Goal: Information Seeking & Learning: Learn about a topic

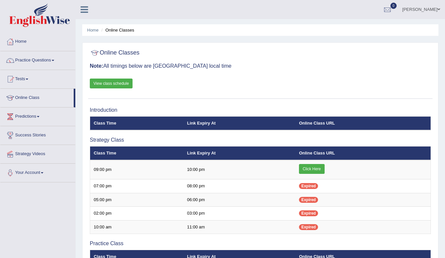
click at [308, 167] on link "Click Here" at bounding box center [311, 169] width 25 height 10
click at [113, 81] on link "View class schedule" at bounding box center [111, 84] width 43 height 10
click at [18, 57] on link "Practice Questions" at bounding box center [37, 59] width 75 height 16
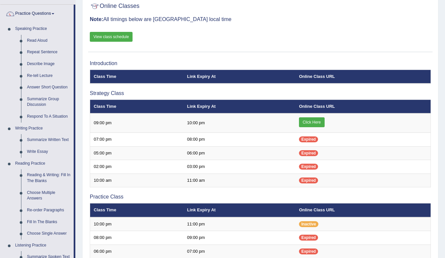
scroll to position [99, 0]
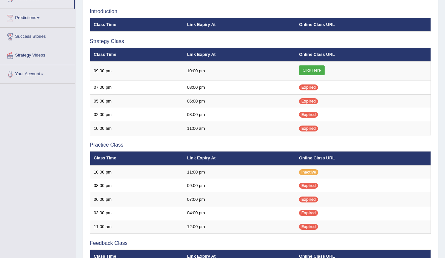
click at [308, 70] on link "Click Here" at bounding box center [311, 70] width 25 height 10
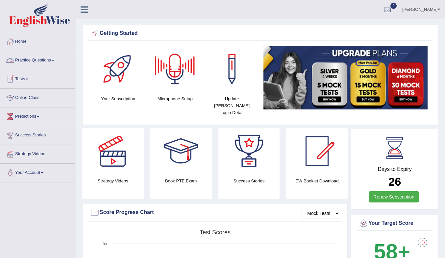
click at [24, 98] on link "Online Class" at bounding box center [37, 97] width 75 height 16
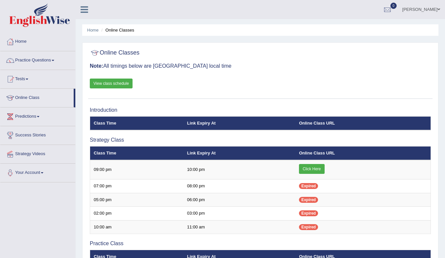
click at [316, 168] on link "Click Here" at bounding box center [311, 169] width 25 height 10
click at [318, 170] on link "Click Here" at bounding box center [311, 169] width 25 height 10
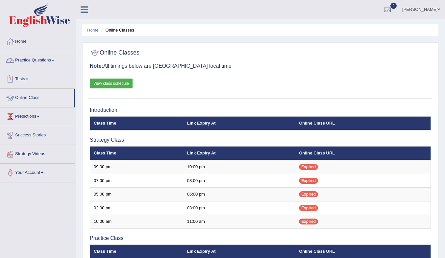
click at [44, 59] on link "Practice Questions" at bounding box center [37, 59] width 75 height 16
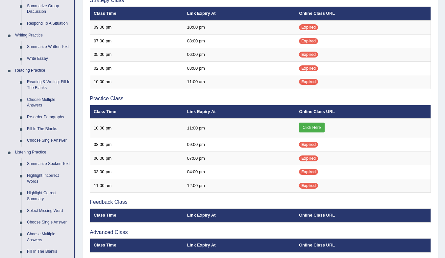
scroll to position [164, 0]
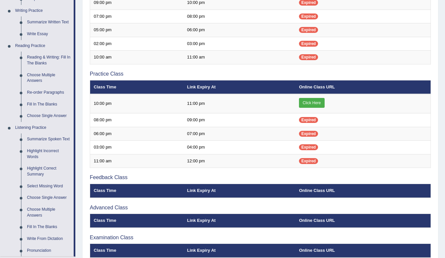
click at [47, 104] on link "Fill In The Blanks" at bounding box center [49, 105] width 50 height 12
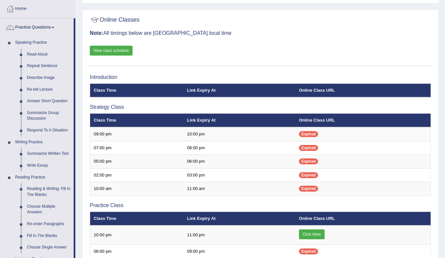
scroll to position [66, 0]
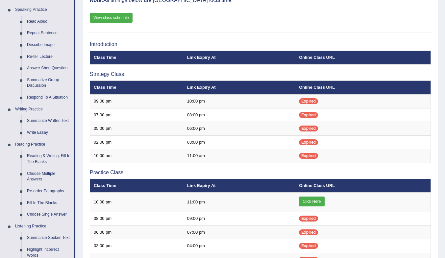
click at [49, 202] on link "Fill In The Blanks" at bounding box center [49, 203] width 50 height 12
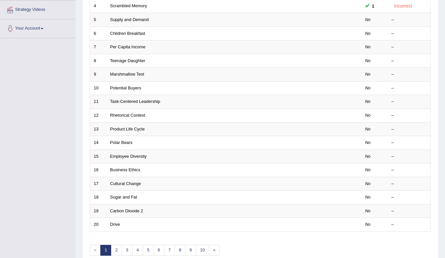
scroll to position [144, 0]
click at [150, 249] on link "5" at bounding box center [148, 250] width 11 height 11
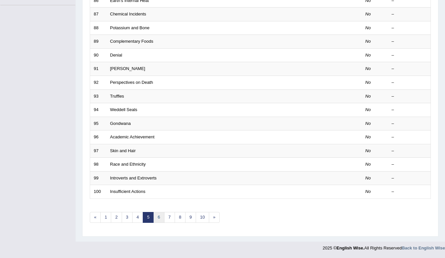
click at [161, 218] on link "6" at bounding box center [158, 217] width 11 height 11
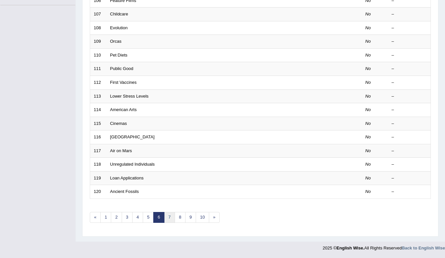
click at [170, 218] on link "7" at bounding box center [169, 217] width 11 height 11
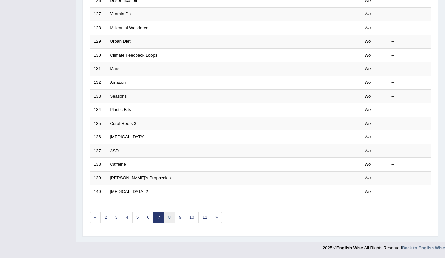
click at [168, 220] on link "8" at bounding box center [169, 217] width 11 height 11
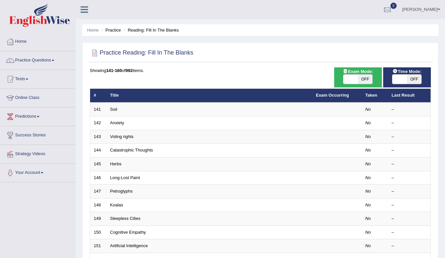
click at [111, 109] on link "Soil" at bounding box center [113, 109] width 7 height 5
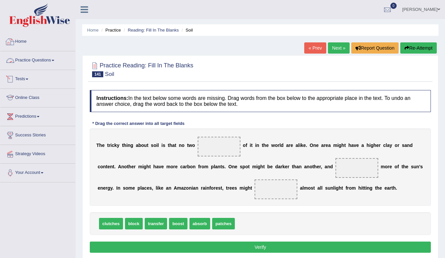
click at [25, 58] on link "Practice Questions" at bounding box center [37, 59] width 75 height 16
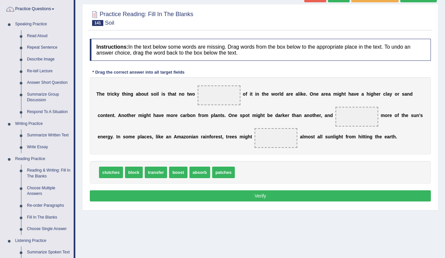
scroll to position [131, 0]
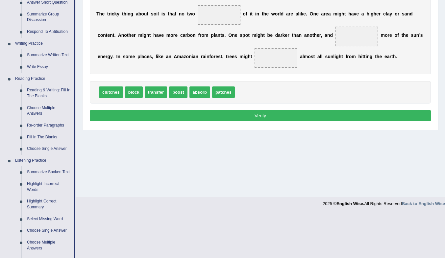
click at [51, 94] on link "Reading & Writing: Fill In The Blanks" at bounding box center [49, 92] width 50 height 17
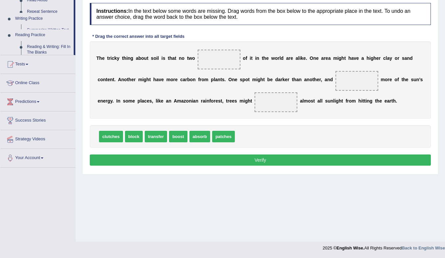
scroll to position [87, 0]
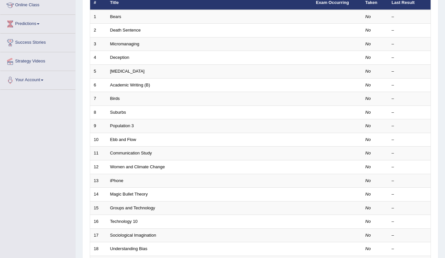
scroll to position [177, 0]
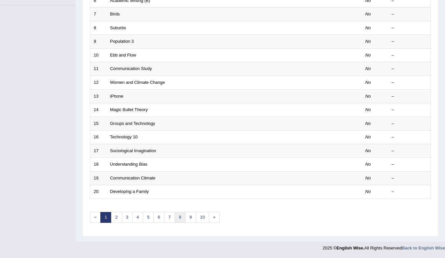
click at [180, 220] on link "8" at bounding box center [180, 217] width 11 height 11
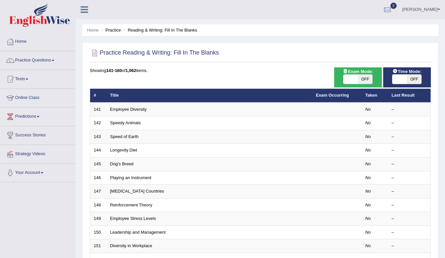
click at [124, 109] on link "Employee Diversity" at bounding box center [128, 109] width 36 height 5
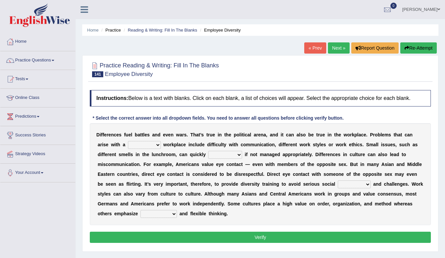
click at [146, 143] on select "traverse diverse disperse perverse" at bounding box center [144, 145] width 33 height 8
select select "diverse"
click at [128, 141] on select "traverse diverse disperse perverse" at bounding box center [144, 145] width 33 height 8
click at [227, 155] on select "particulate escalate formulate extrapolate" at bounding box center [225, 155] width 34 height 8
select select "particulate"
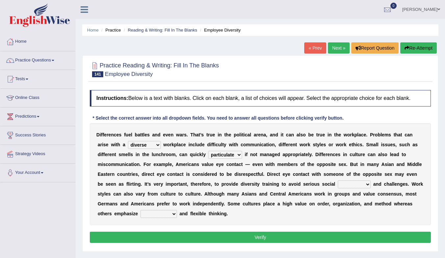
click at [208, 151] on select "particulate escalate formulate extrapolate" at bounding box center [225, 155] width 34 height 8
drag, startPoint x: 234, startPoint y: 155, endPoint x: 218, endPoint y: 156, distance: 16.1
click at [218, 156] on select "particulate escalate formulate extrapolate" at bounding box center [225, 155] width 34 height 8
click at [272, 223] on div "D i f f e r e n c e s f u e l b a t t l e s a n d e v e n w a r s . T h a t ’ s…" at bounding box center [260, 174] width 341 height 102
click at [353, 182] on select "chapters moisture gaffes gaits" at bounding box center [354, 184] width 33 height 8
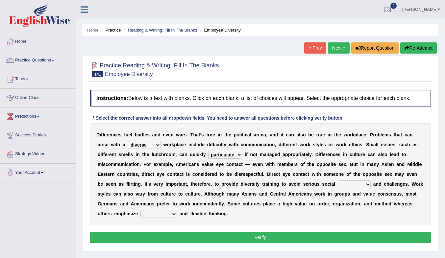
select select "chapters"
click at [338, 180] on select "chapters moisture gaffes gaits" at bounding box center [354, 184] width 33 height 8
click at [170, 212] on select "radioactivity uncertainty seasonality spontaneity" at bounding box center [158, 214] width 36 height 8
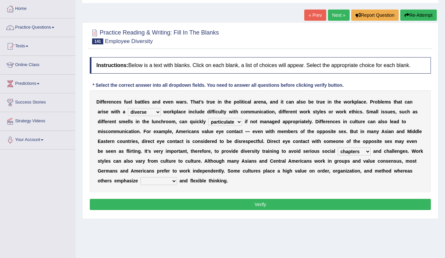
click at [169, 183] on select "radioactivity uncertainty seasonality spontaneity" at bounding box center [158, 181] width 36 height 8
click at [140, 177] on select "radioactivity uncertainty seasonality spontaneity" at bounding box center [158, 181] width 36 height 8
click at [170, 180] on select "radioactivity uncertainty seasonality spontaneity" at bounding box center [158, 181] width 36 height 8
select select "seasonality"
click at [140, 177] on select "radioactivity uncertainty seasonality spontaneity" at bounding box center [158, 181] width 36 height 8
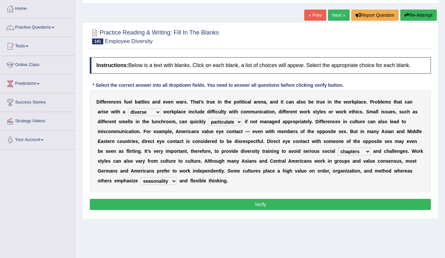
click at [194, 204] on button "Verify" at bounding box center [260, 204] width 341 height 11
